Goal: Find contact information: Find contact information

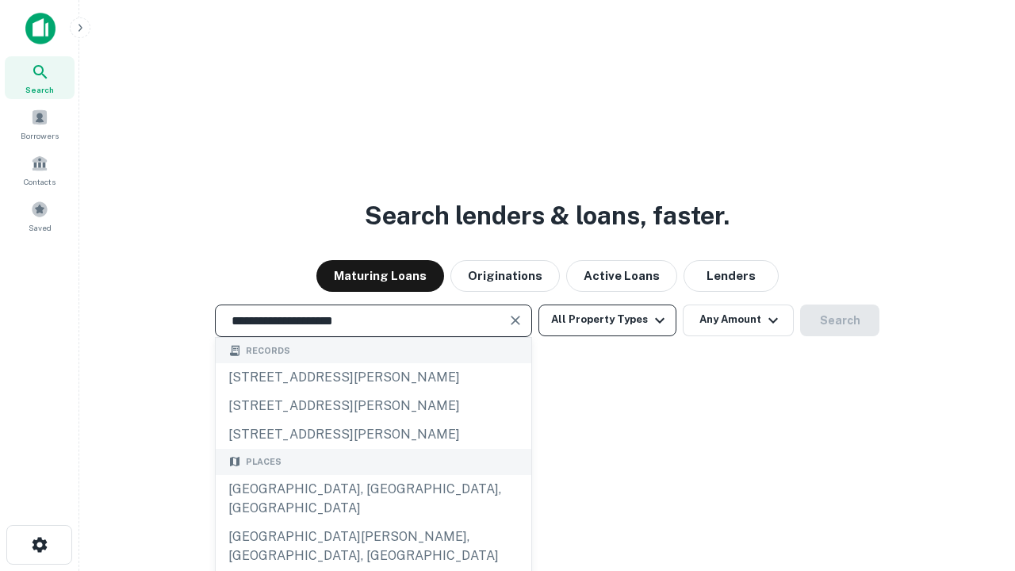
click at [373, 523] on div "Santa Monica, CA, USA" at bounding box center [374, 499] width 316 height 48
type input "**********"
click at [608, 320] on button "All Property Types" at bounding box center [608, 321] width 138 height 32
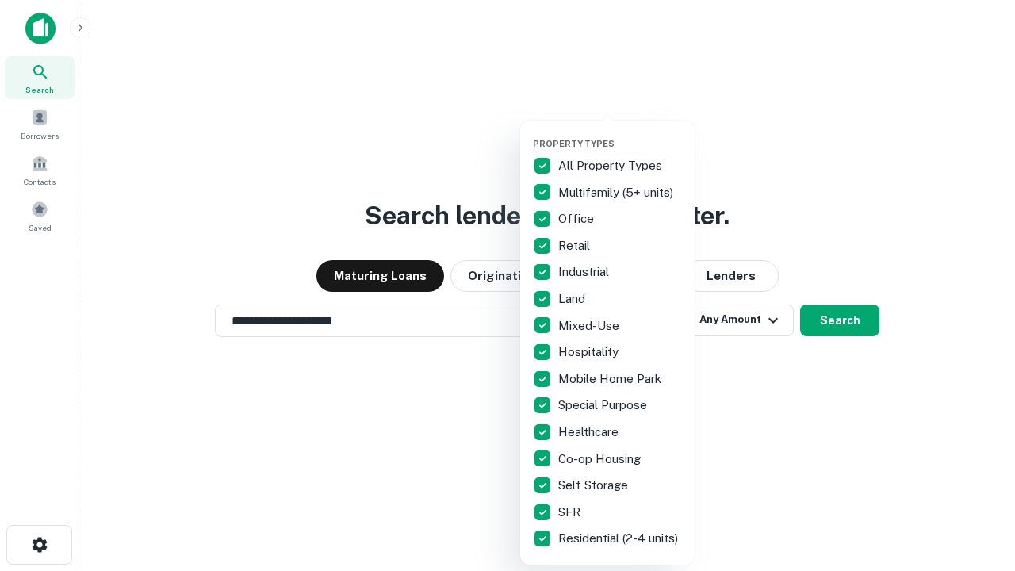
click at [620, 133] on button "button" at bounding box center [620, 133] width 175 height 1
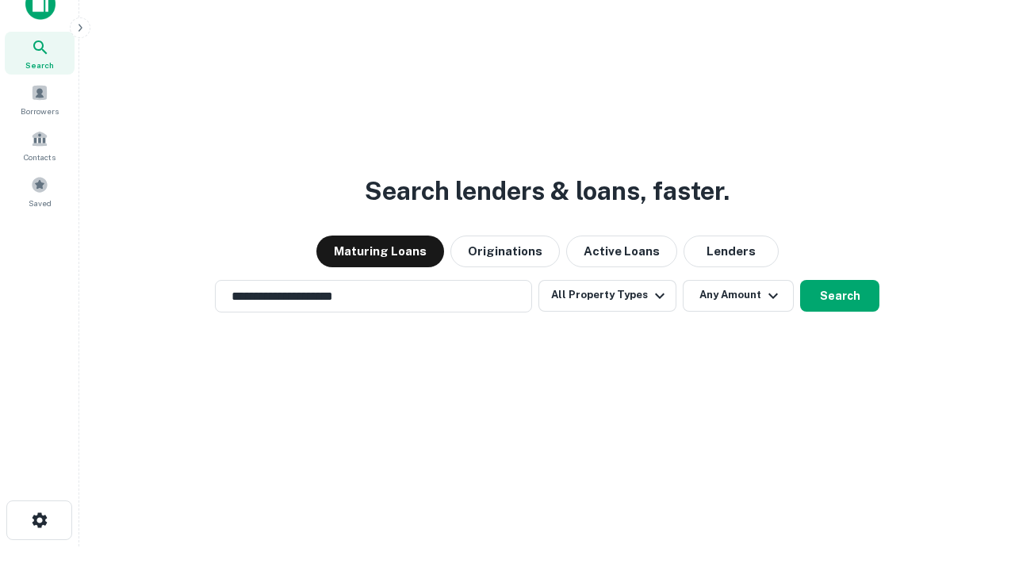
scroll to position [10, 191]
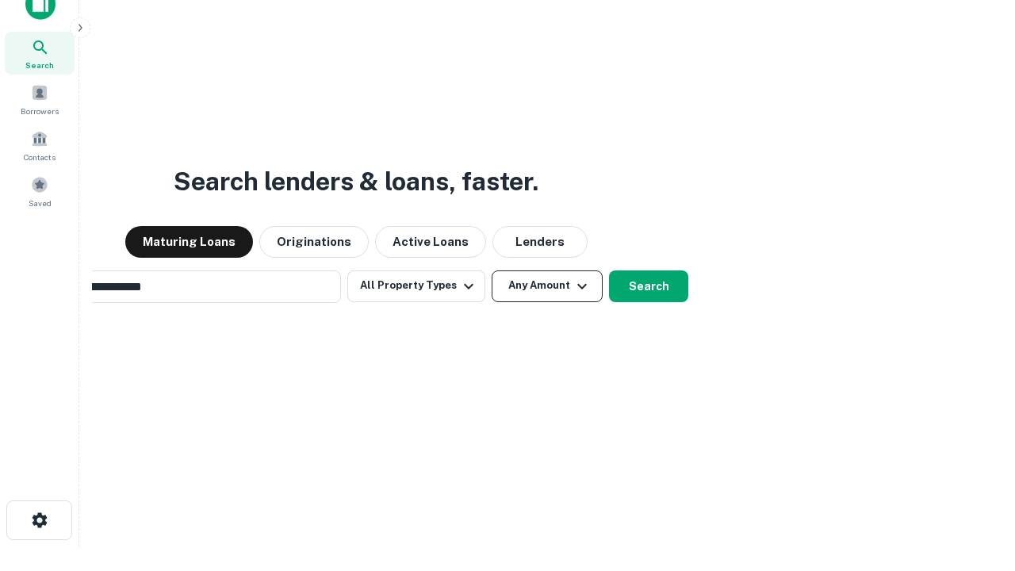
click at [492, 271] on button "Any Amount" at bounding box center [547, 287] width 111 height 32
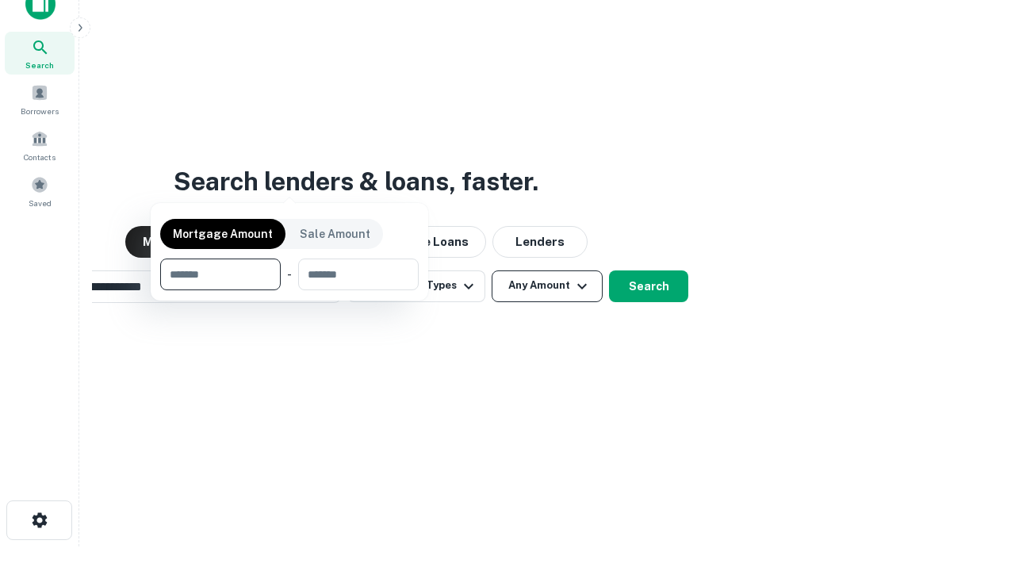
scroll to position [114, 449]
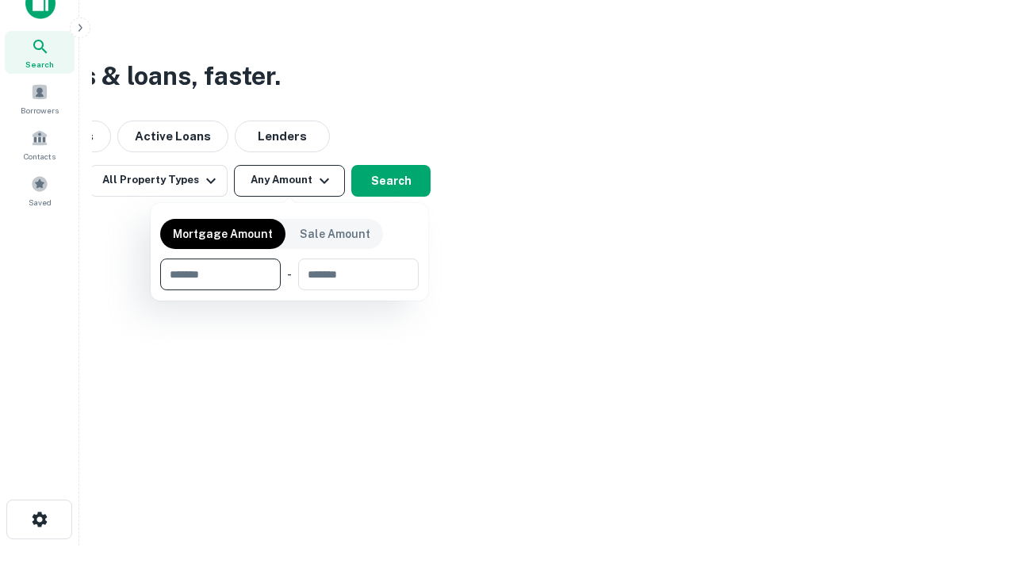
type input "*******"
click at [290, 290] on button "button" at bounding box center [289, 290] width 259 height 1
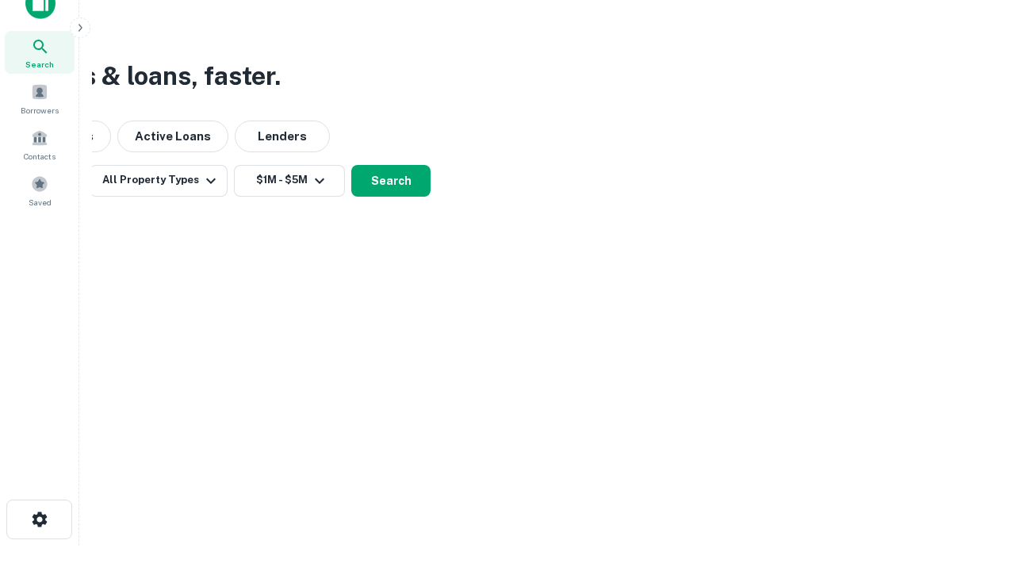
scroll to position [25, 0]
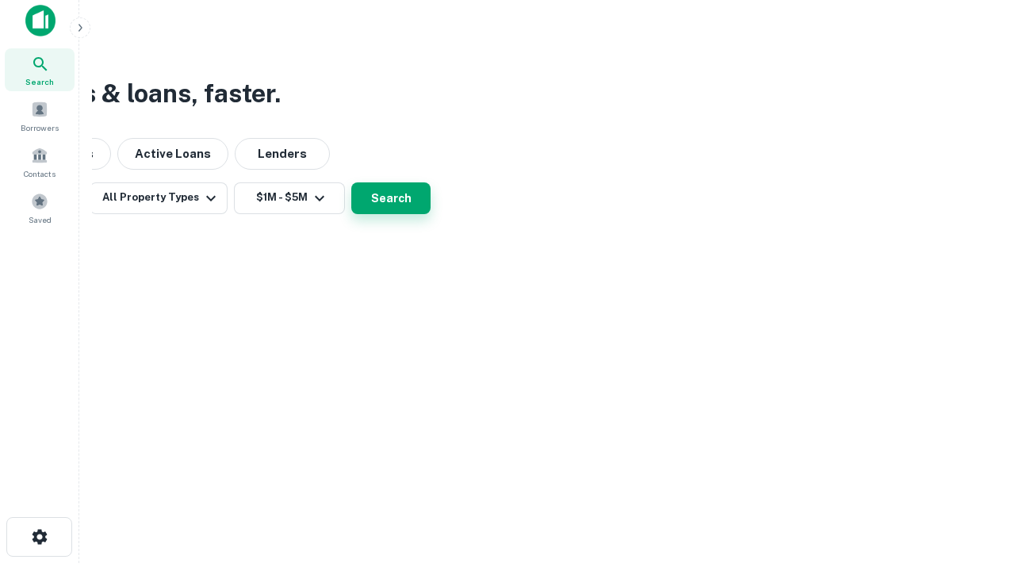
click at [431, 214] on button "Search" at bounding box center [390, 198] width 79 height 32
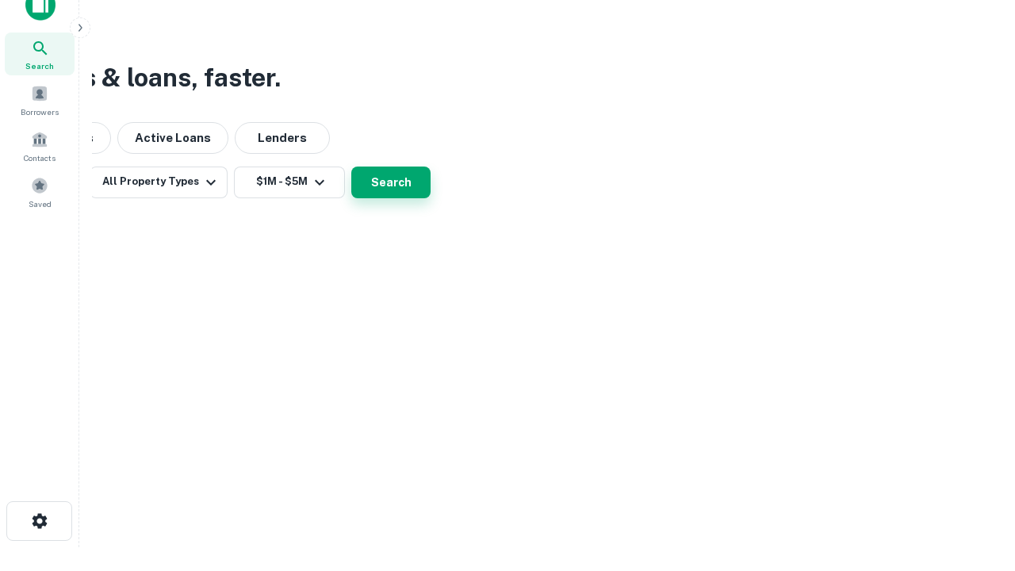
scroll to position [0, 293]
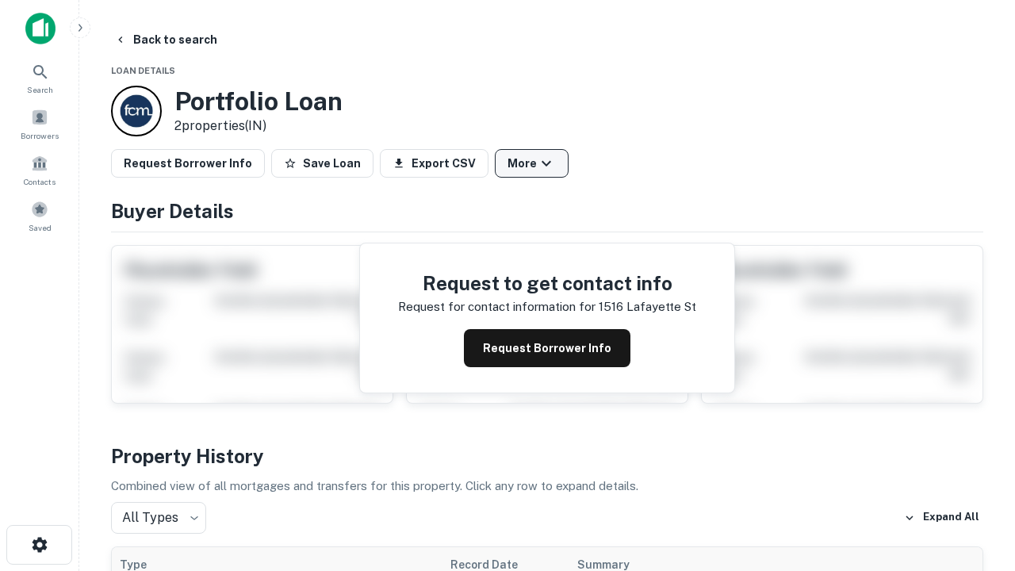
click at [532, 163] on button "More" at bounding box center [532, 163] width 74 height 29
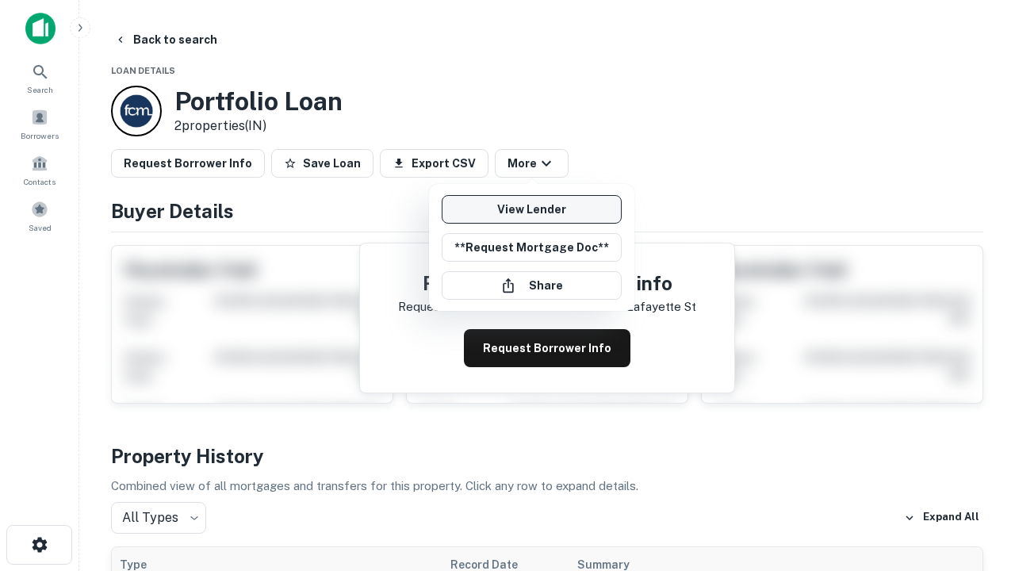
click at [532, 209] on link "View Lender" at bounding box center [532, 209] width 180 height 29
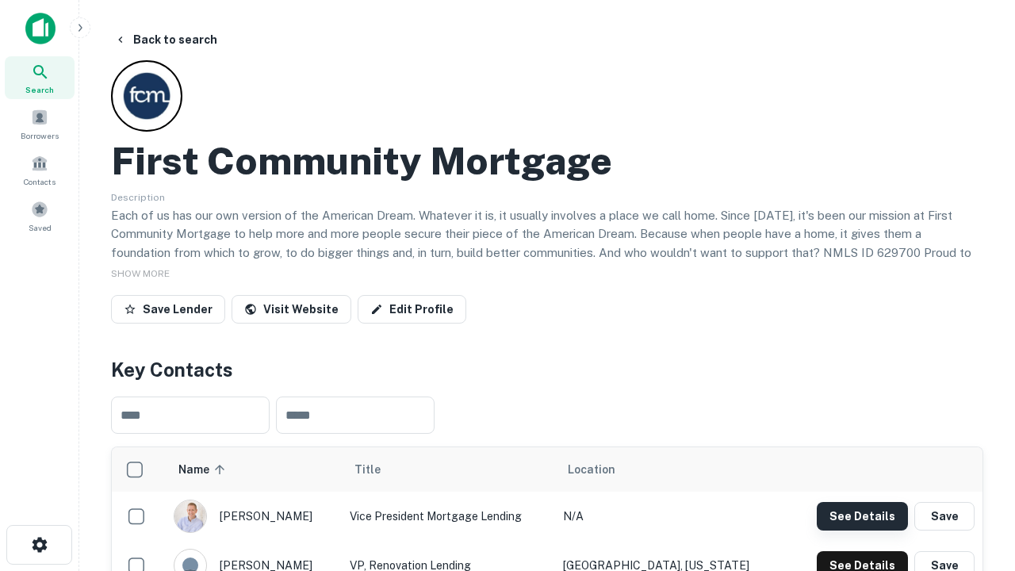
click at [862, 516] on button "See Details" at bounding box center [862, 516] width 91 height 29
click at [39, 545] on icon "button" at bounding box center [39, 544] width 19 height 19
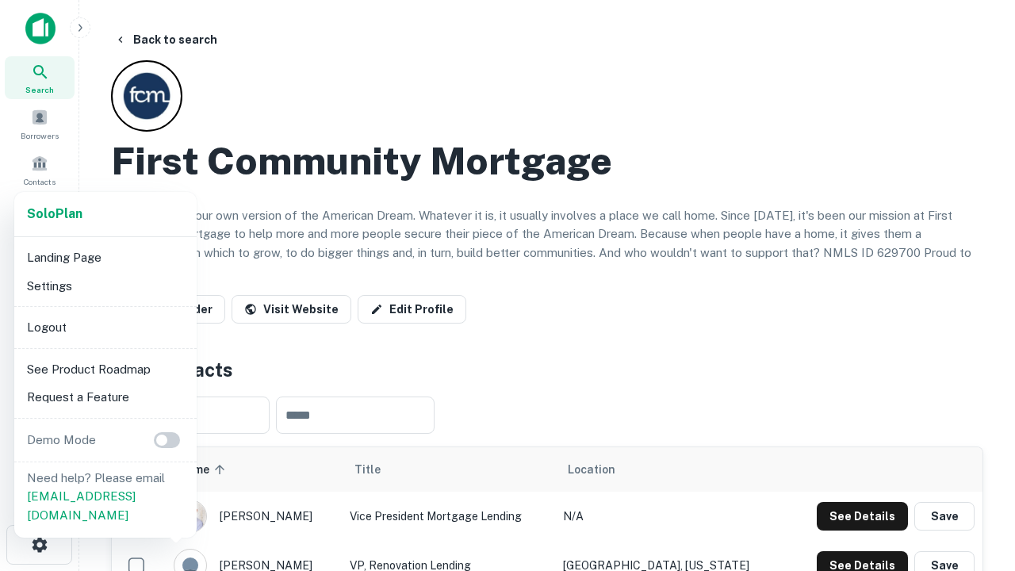
click at [105, 327] on li "Logout" at bounding box center [106, 327] width 170 height 29
